Goal: Navigation & Orientation: Find specific page/section

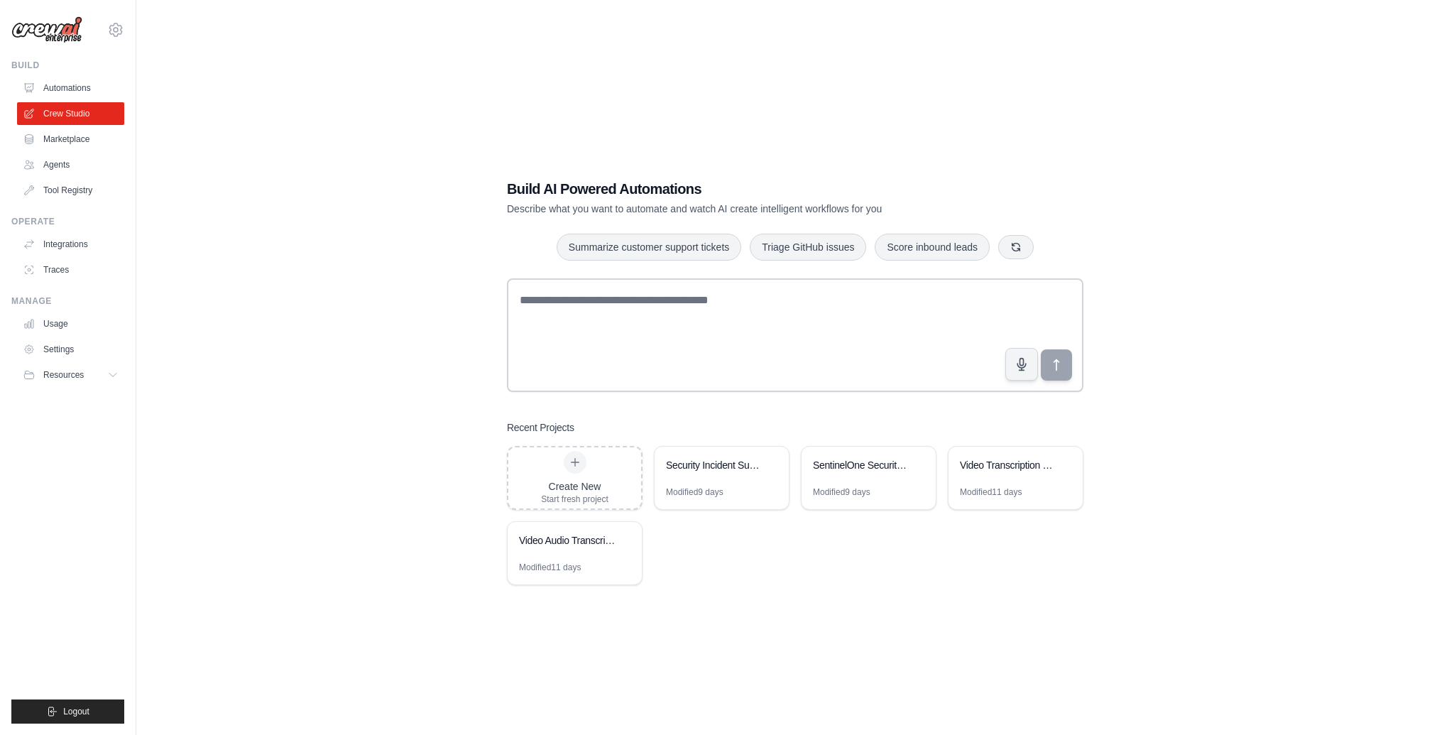
drag, startPoint x: 84, startPoint y: 194, endPoint x: 144, endPoint y: 228, distance: 68.7
click at [84, 194] on link "Tool Registry" at bounding box center [70, 190] width 107 height 23
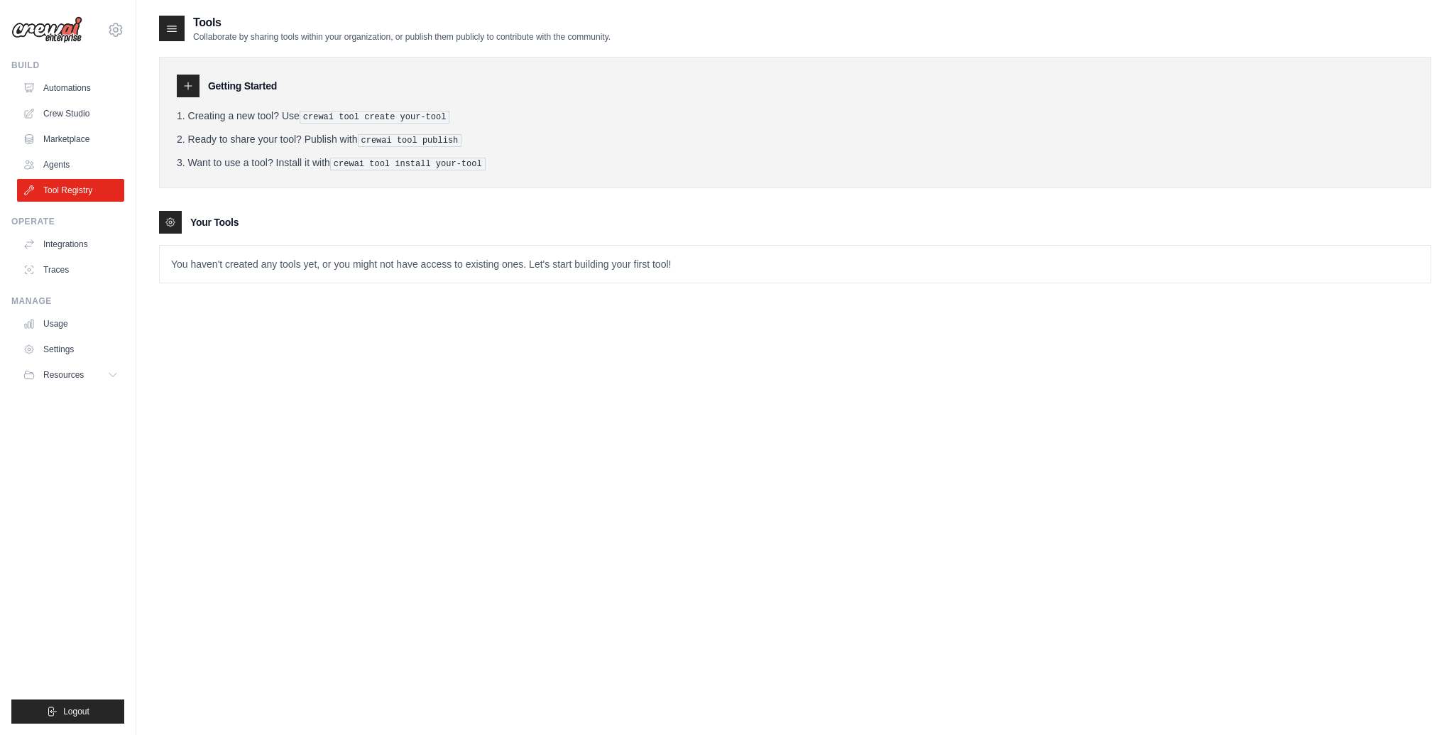
click at [982, 377] on div "Tools Collaborate by sharing tools within your organization, or publish them pu…" at bounding box center [795, 381] width 1272 height 735
click at [253, 123] on ol "Creating a new tool? Use crewai tool create your-tool Ready to share your tool?…" at bounding box center [795, 140] width 1237 height 62
click at [268, 263] on p "You haven't created any tools yet, or you might not have access to existing one…" at bounding box center [795, 264] width 1271 height 37
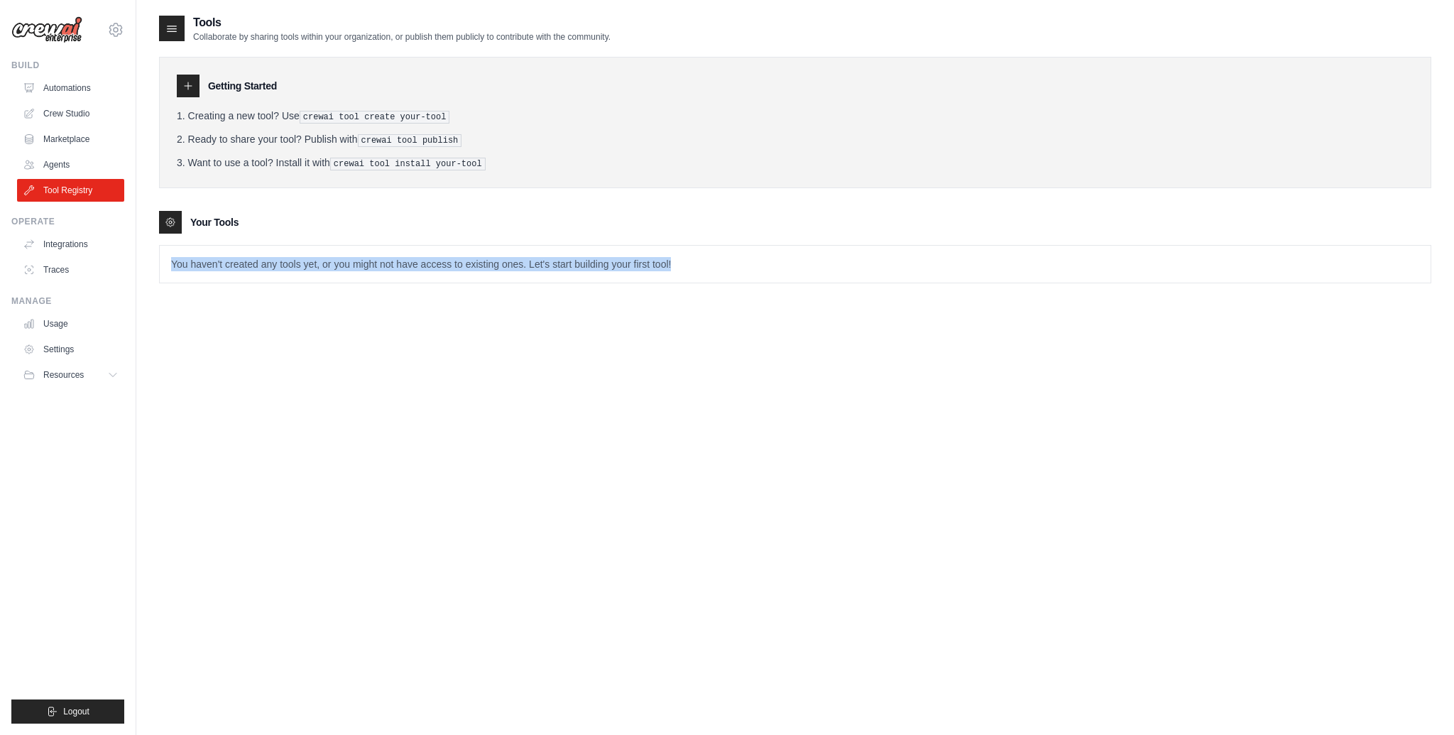
click at [268, 263] on p "You haven't created any tools yet, or you might not have access to existing one…" at bounding box center [795, 264] width 1271 height 37
click at [299, 344] on div "Tools Collaborate by sharing tools within your organization, or publish them pu…" at bounding box center [795, 381] width 1272 height 735
click at [53, 241] on link "Integrations" at bounding box center [71, 244] width 107 height 23
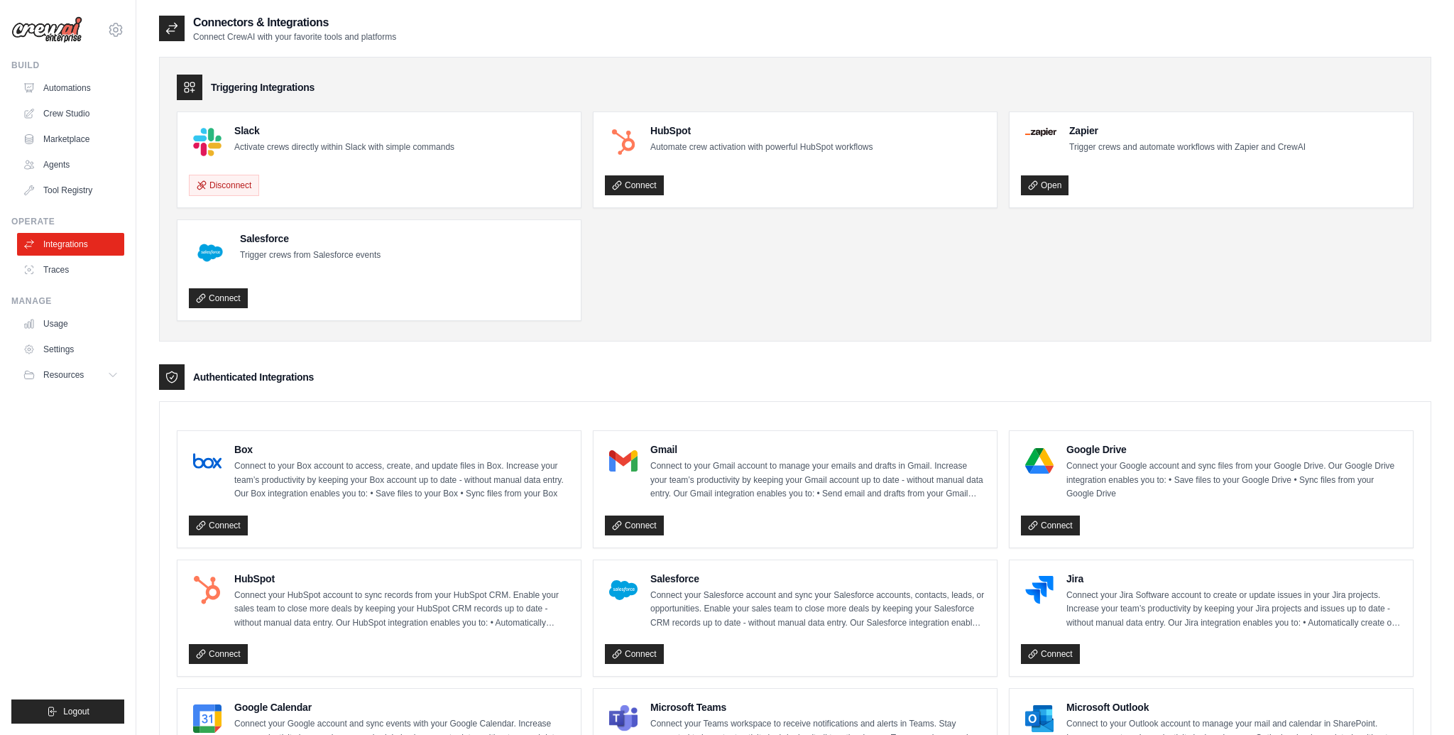
drag, startPoint x: 198, startPoint y: 373, endPoint x: 344, endPoint y: 373, distance: 145.5
click at [344, 373] on div "Authenticated Integrations" at bounding box center [795, 377] width 1272 height 26
click at [434, 369] on div "Authenticated Integrations" at bounding box center [795, 377] width 1272 height 26
click at [321, 385] on div "Authenticated Integrations" at bounding box center [795, 377] width 1272 height 26
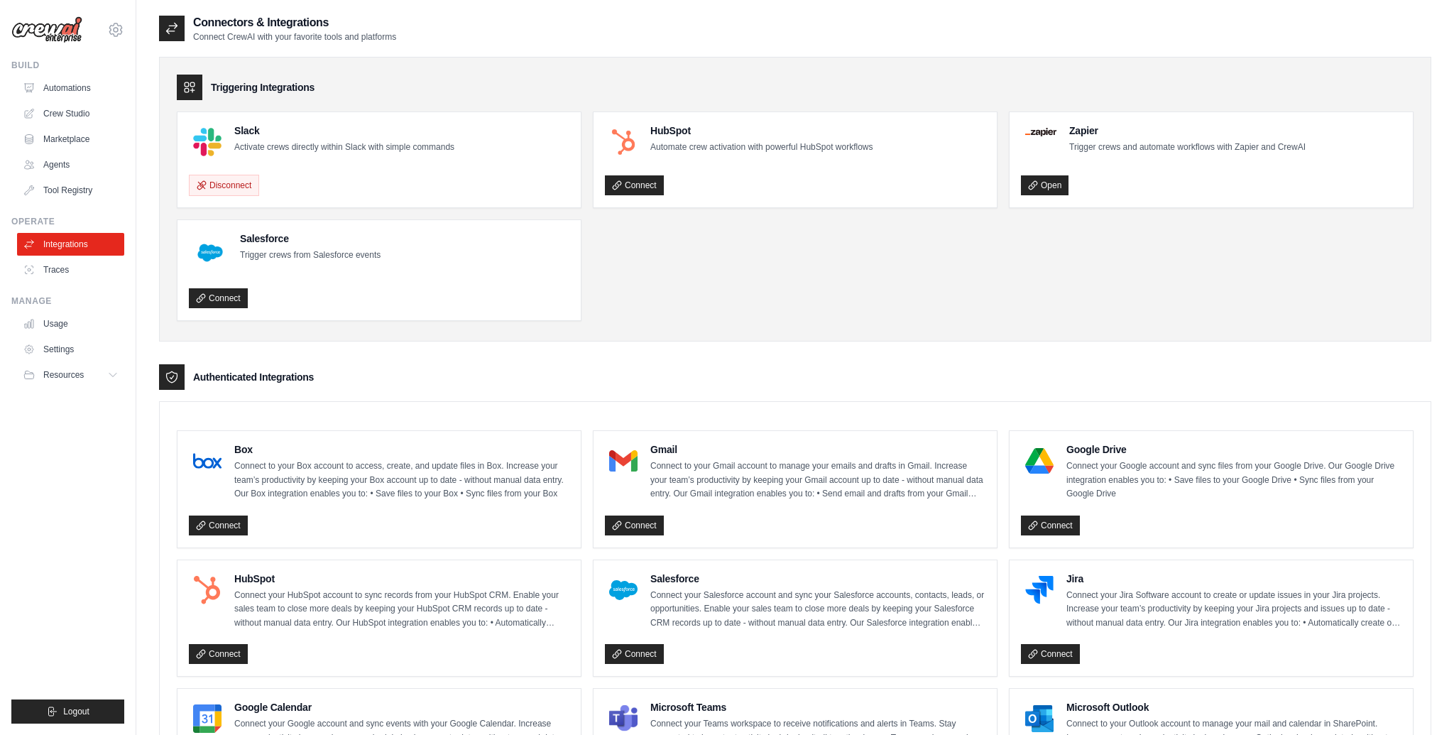
click at [295, 377] on h3 "Authenticated Integrations" at bounding box center [253, 377] width 121 height 14
click at [331, 377] on div "Authenticated Integrations" at bounding box center [795, 377] width 1272 height 26
drag, startPoint x: 324, startPoint y: 376, endPoint x: 92, endPoint y: 379, distance: 231.4
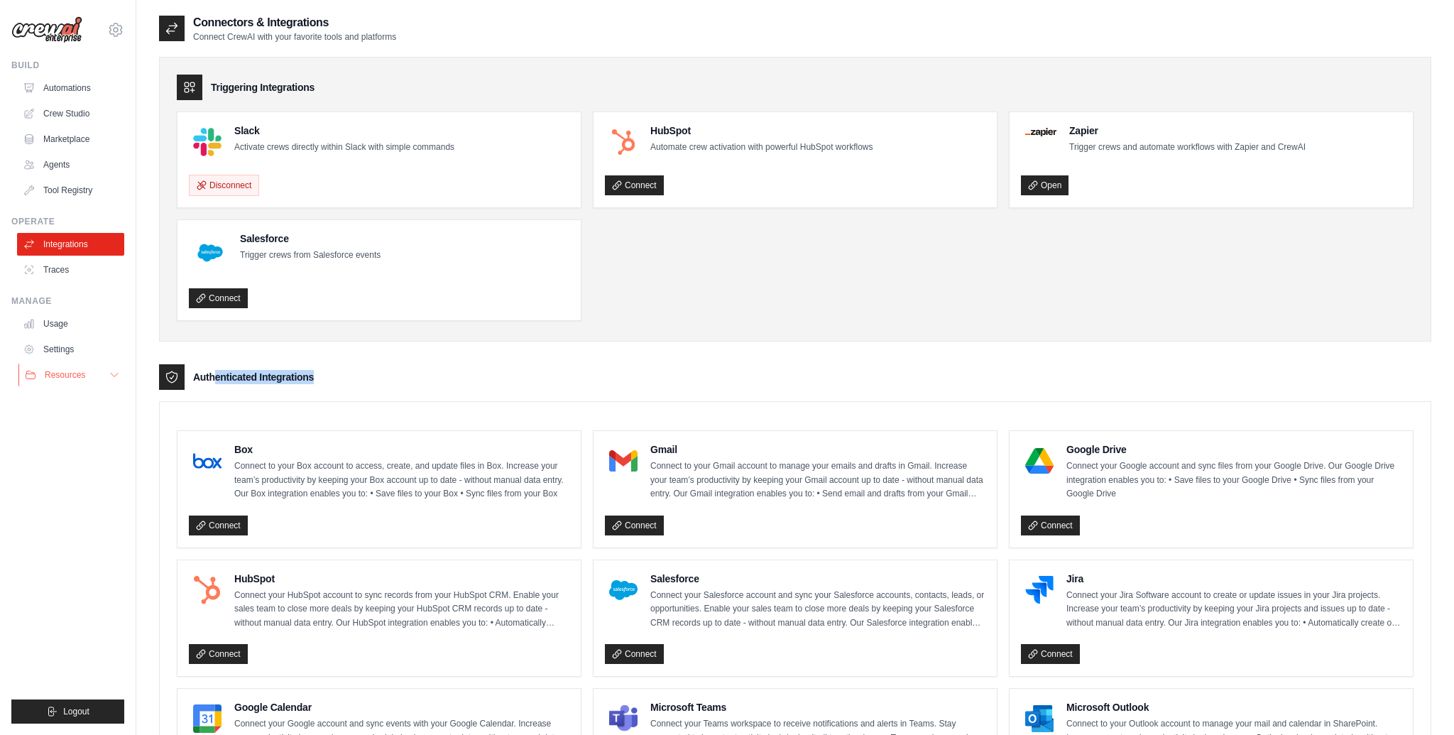
click at [95, 378] on div "[PERSON_NAME][EMAIL_ADDRESS][PERSON_NAME][DOMAIN_NAME] Settings Build Automatio…" at bounding box center [727, 749] width 1454 height 1498
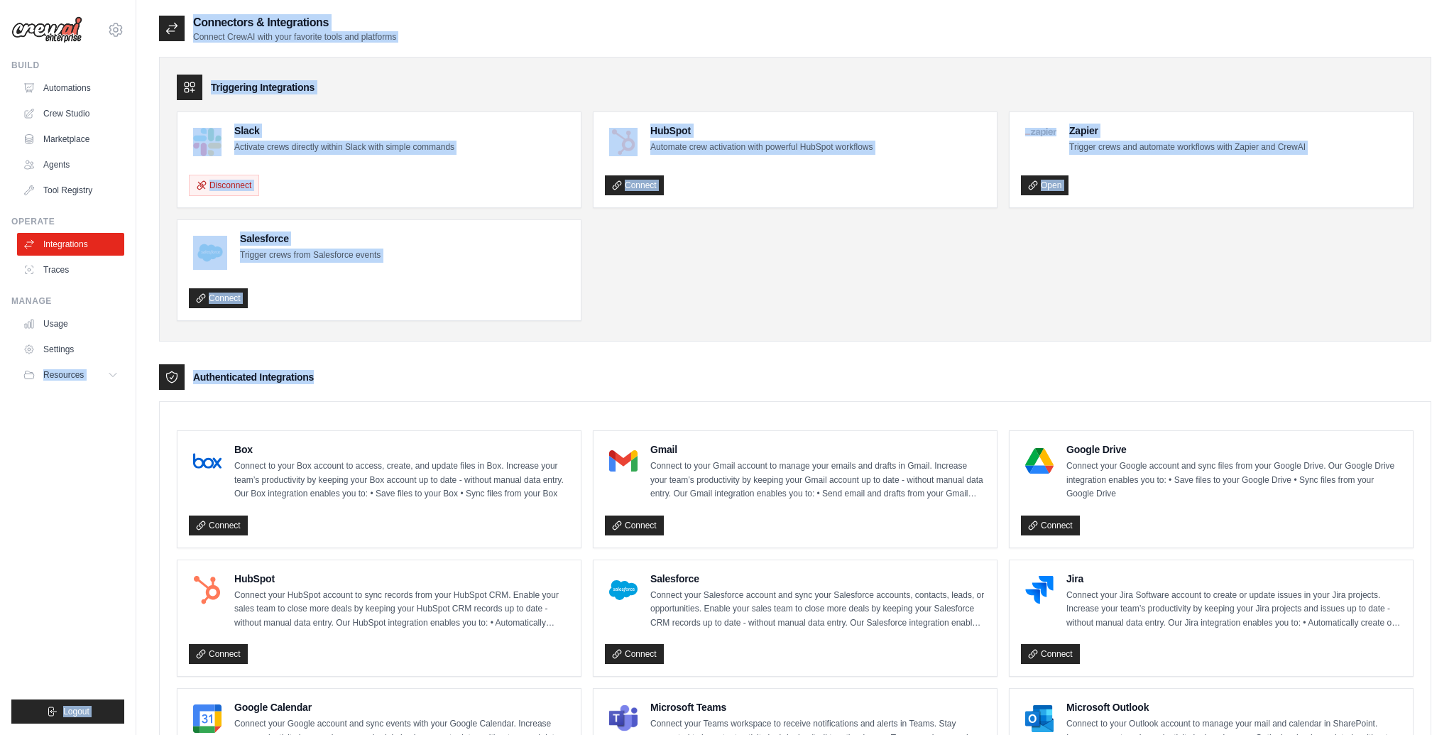
click at [343, 372] on div "Authenticated Integrations" at bounding box center [795, 377] width 1272 height 26
drag, startPoint x: 336, startPoint y: 377, endPoint x: 246, endPoint y: 367, distance: 90.0
click at [246, 367] on div "Authenticated Integrations" at bounding box center [795, 377] width 1272 height 26
click at [408, 374] on div "Authenticated Integrations" at bounding box center [795, 377] width 1272 height 26
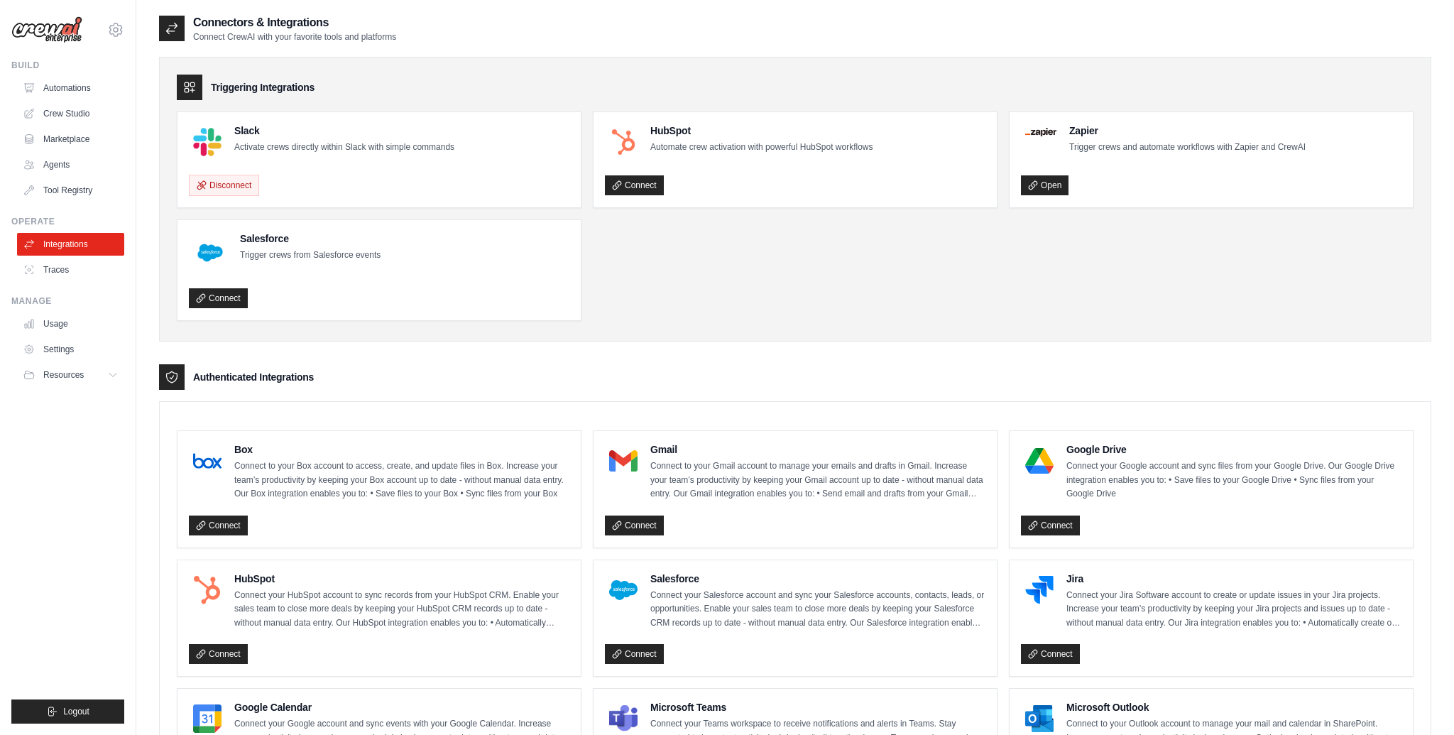
click at [373, 373] on div "Authenticated Integrations" at bounding box center [795, 377] width 1272 height 26
click at [368, 372] on div "Authenticated Integrations" at bounding box center [795, 377] width 1272 height 26
